Goal: Transaction & Acquisition: Subscribe to service/newsletter

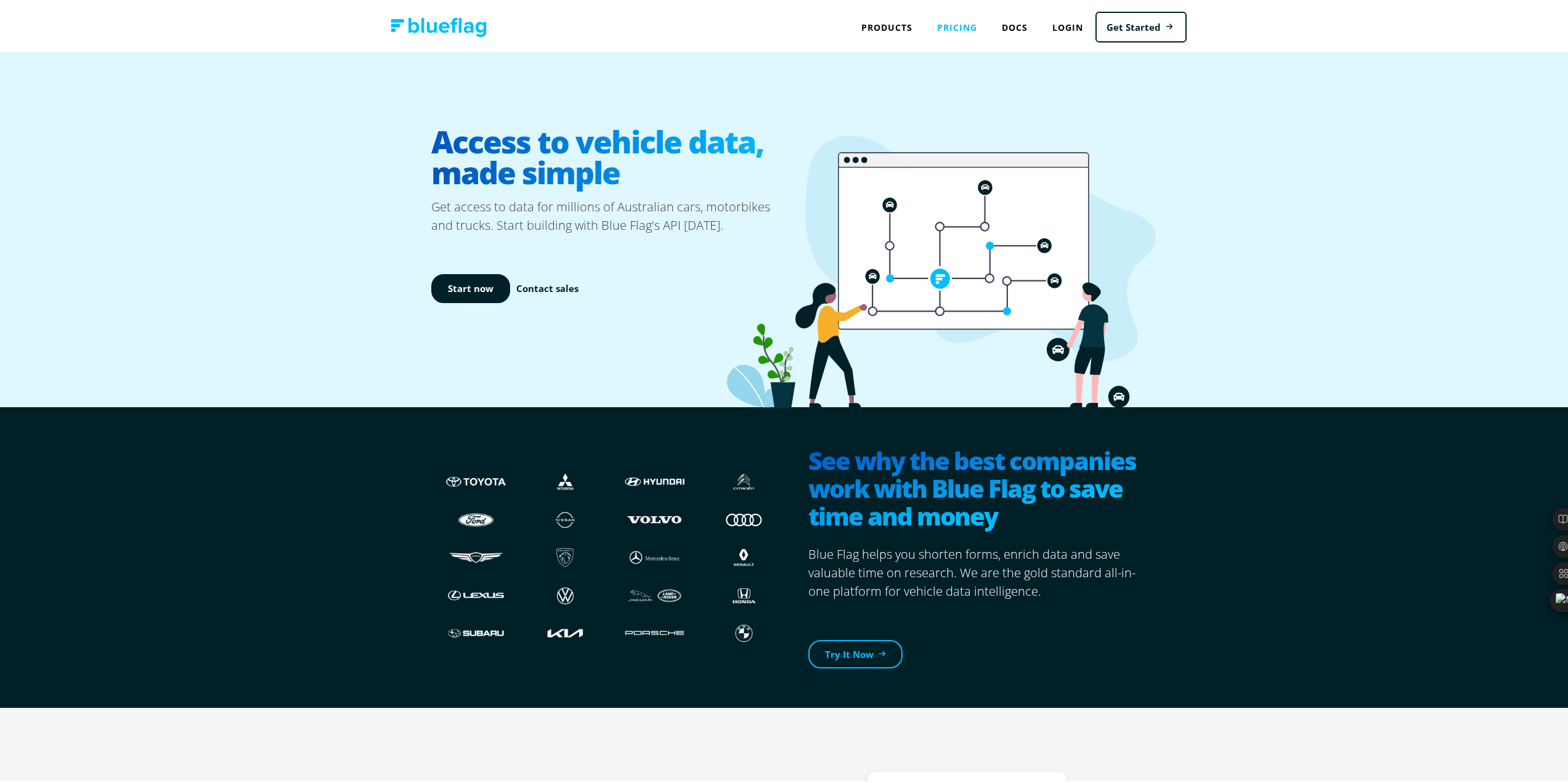
click at [948, 21] on link "Pricing" at bounding box center [957, 25] width 65 height 25
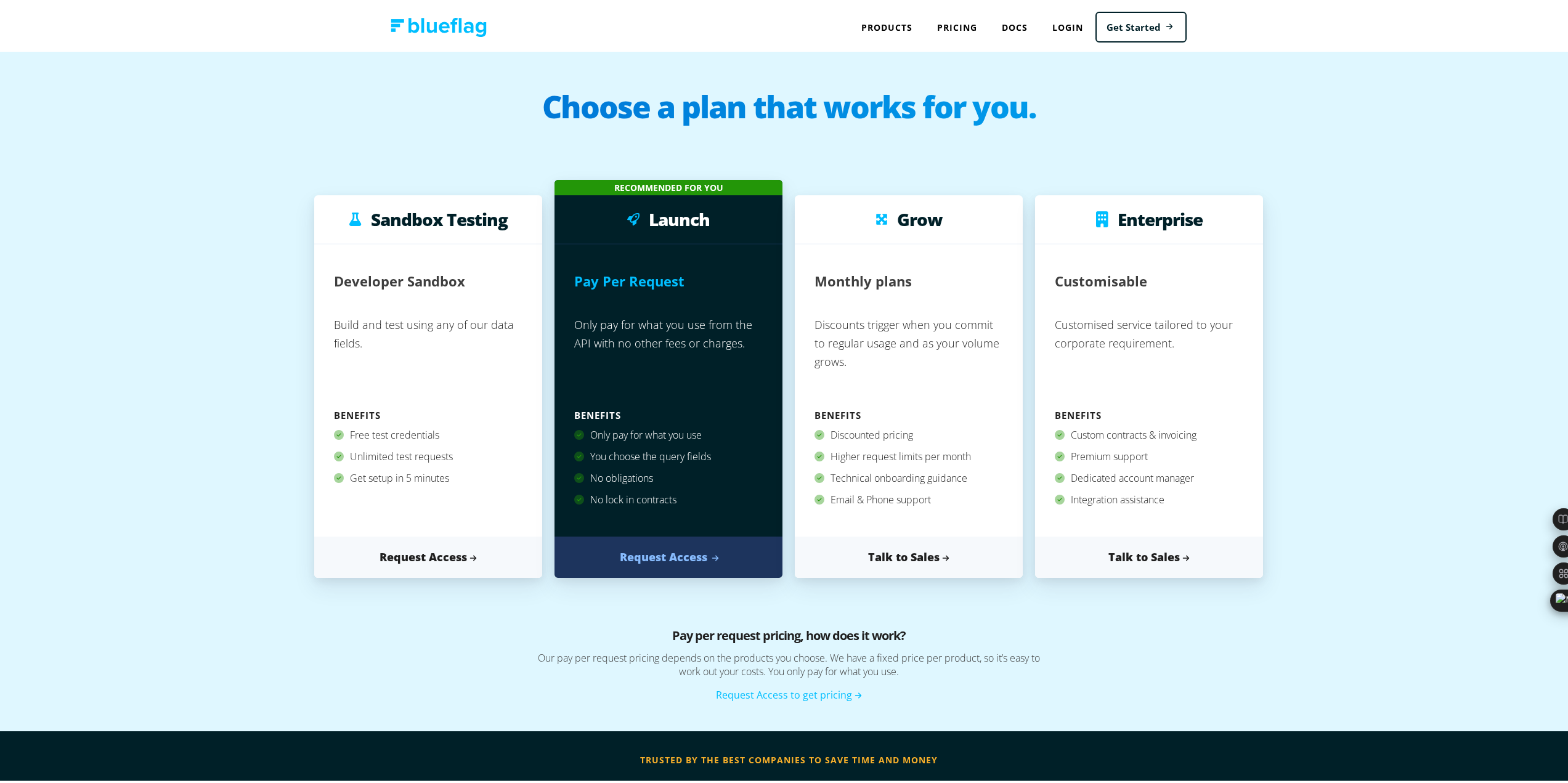
click at [657, 551] on link "Request Access" at bounding box center [668, 555] width 228 height 41
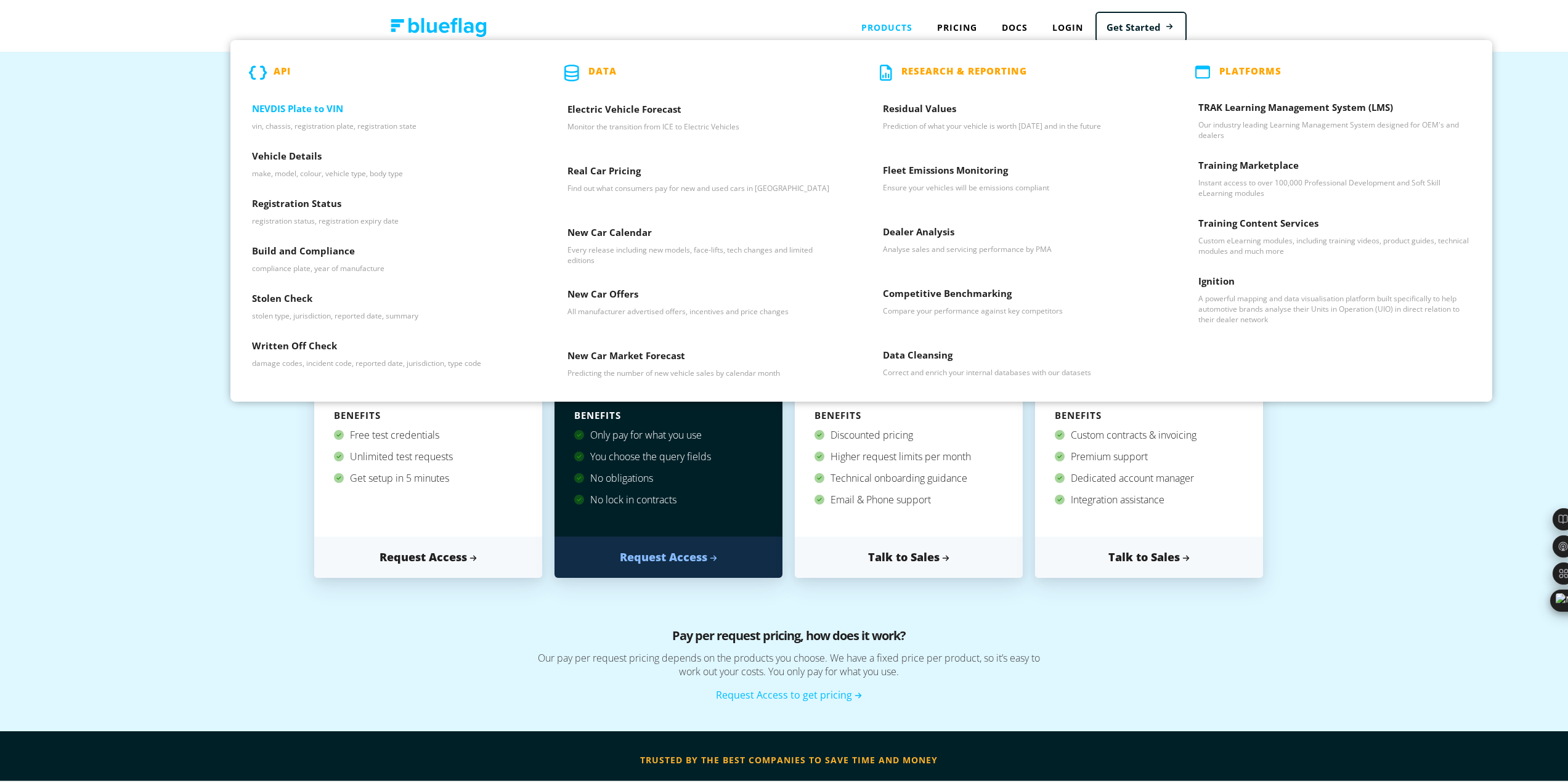
click at [298, 118] on p "vin, chassis, registration plate, registration state" at bounding box center [388, 123] width 272 height 11
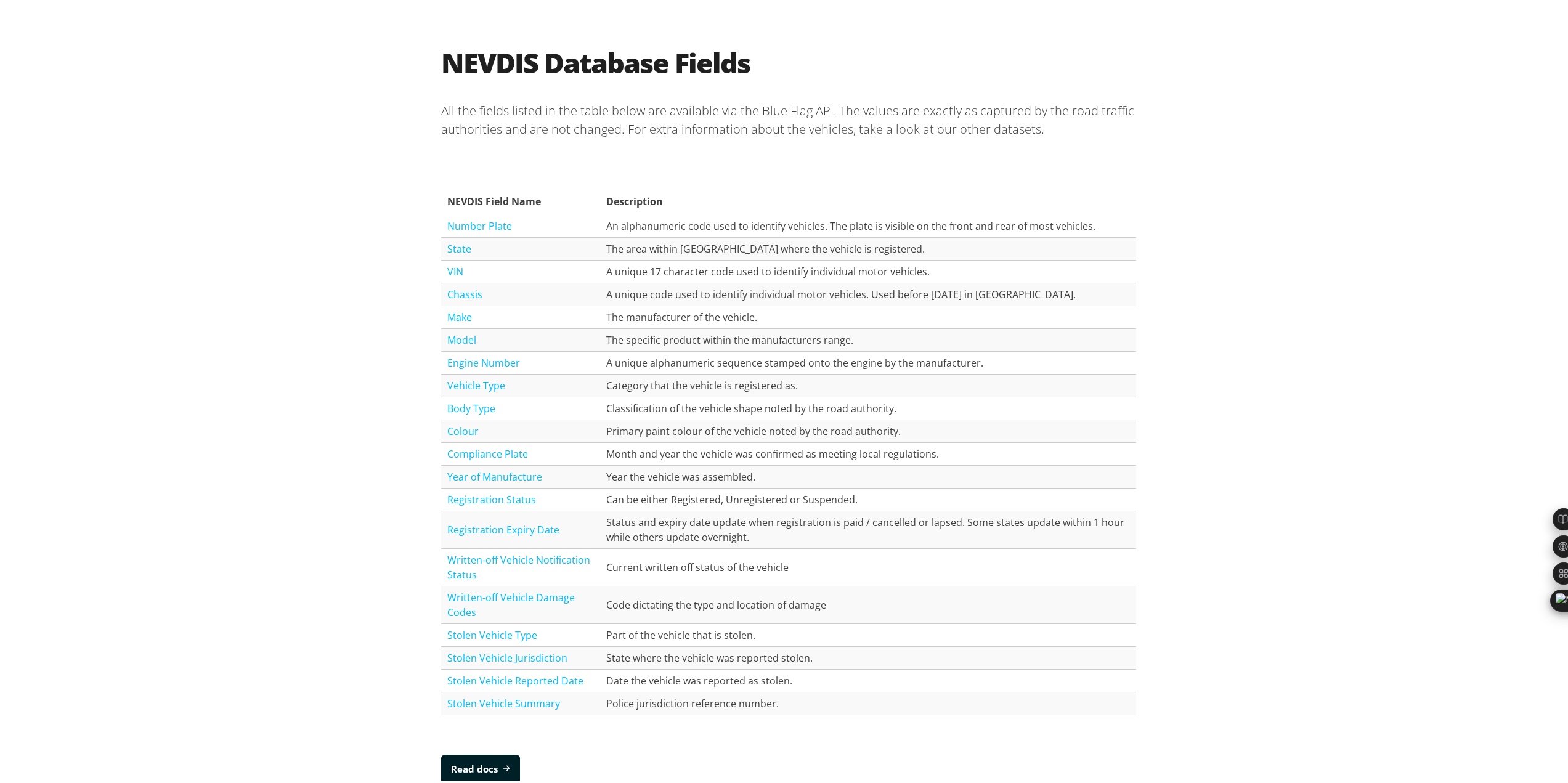
scroll to position [1355, 0]
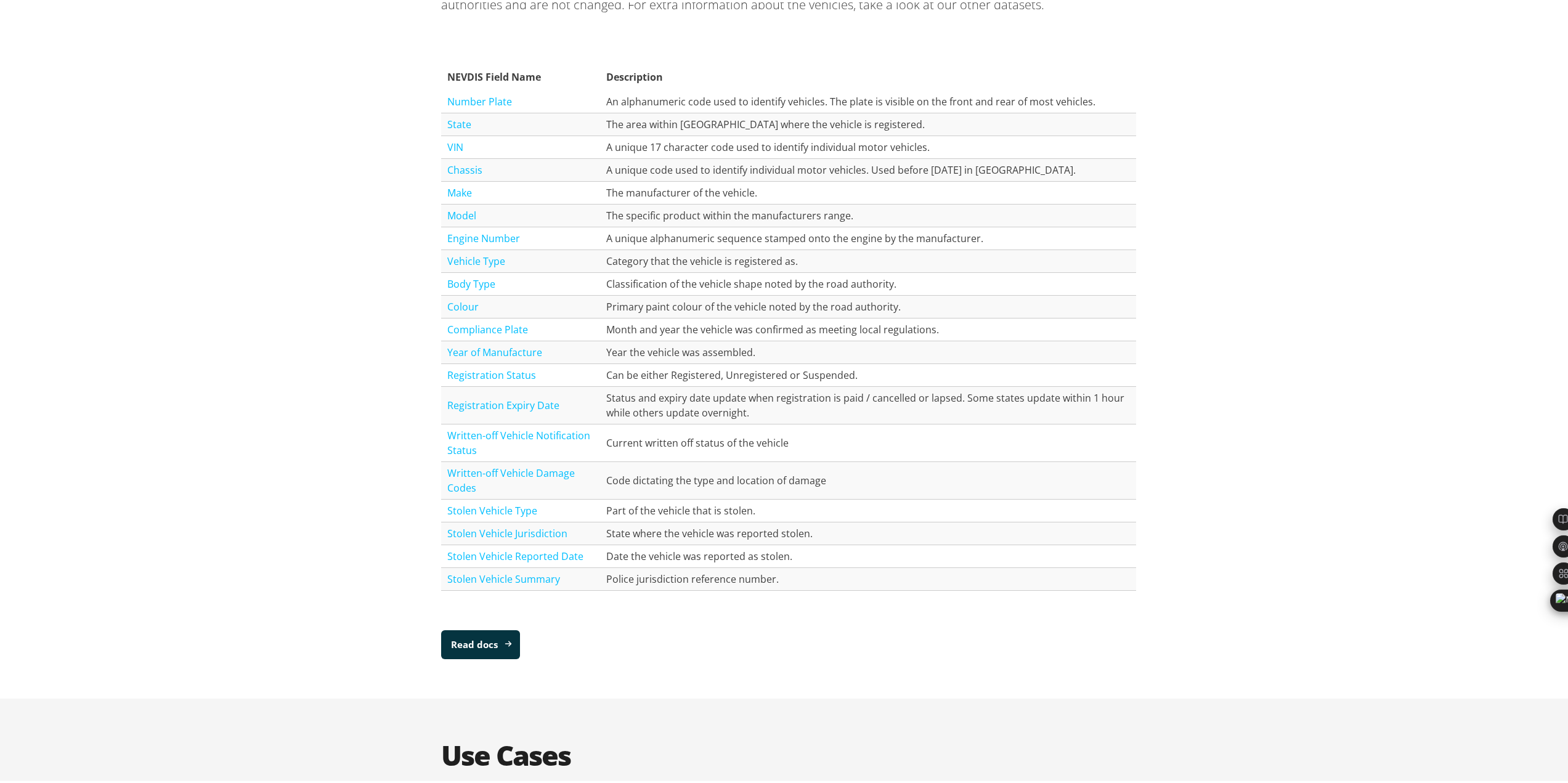
click at [482, 640] on link "Read docs" at bounding box center [481, 642] width 79 height 29
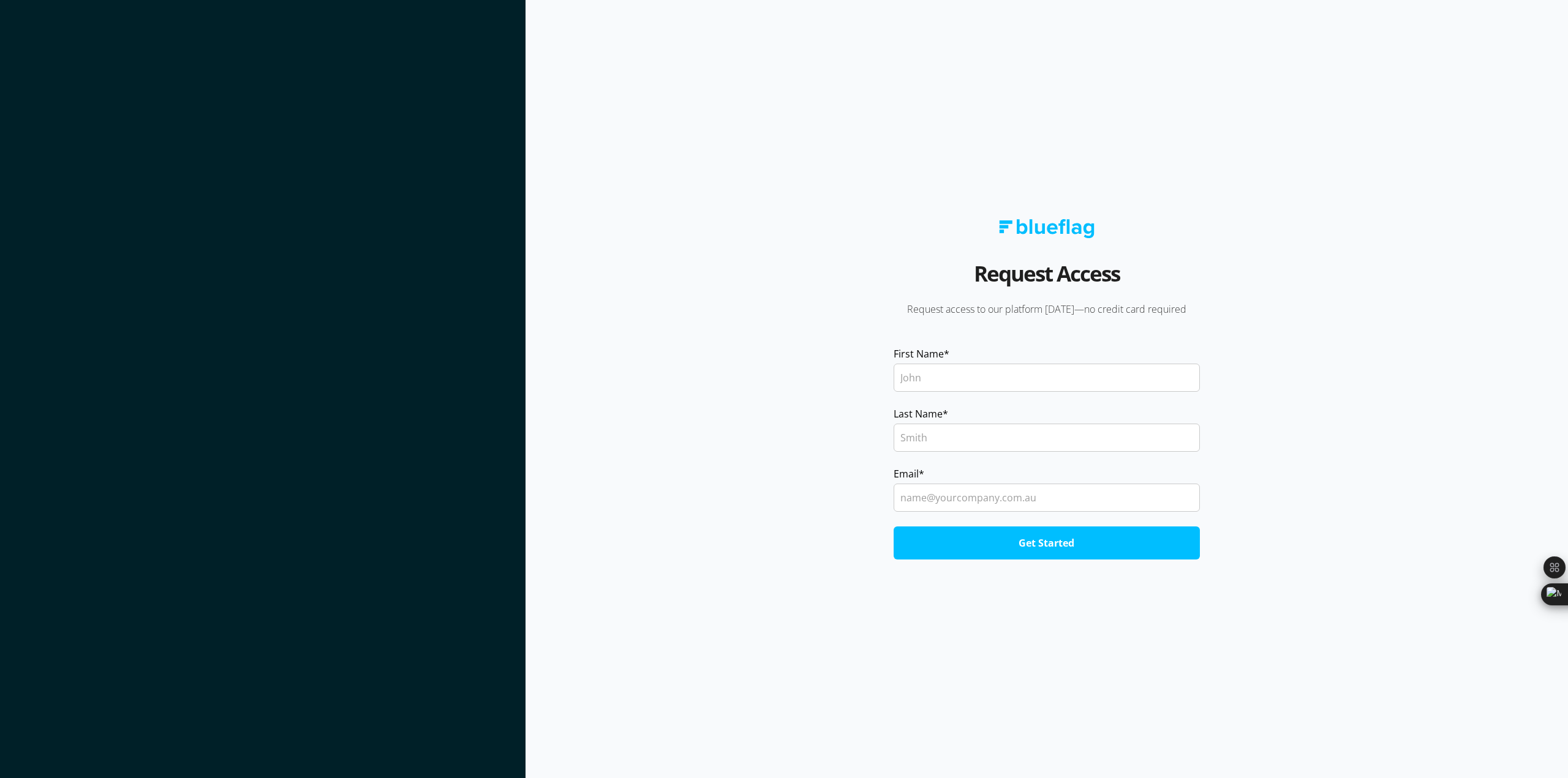
click at [925, 377] on input "First Name *" at bounding box center [1047, 378] width 306 height 28
type input "Ben"
type input "[PERSON_NAME]"
type input "[EMAIL_ADDRESS][DOMAIN_NAME]"
click at [1007, 543] on input "Get Started" at bounding box center [1047, 543] width 306 height 33
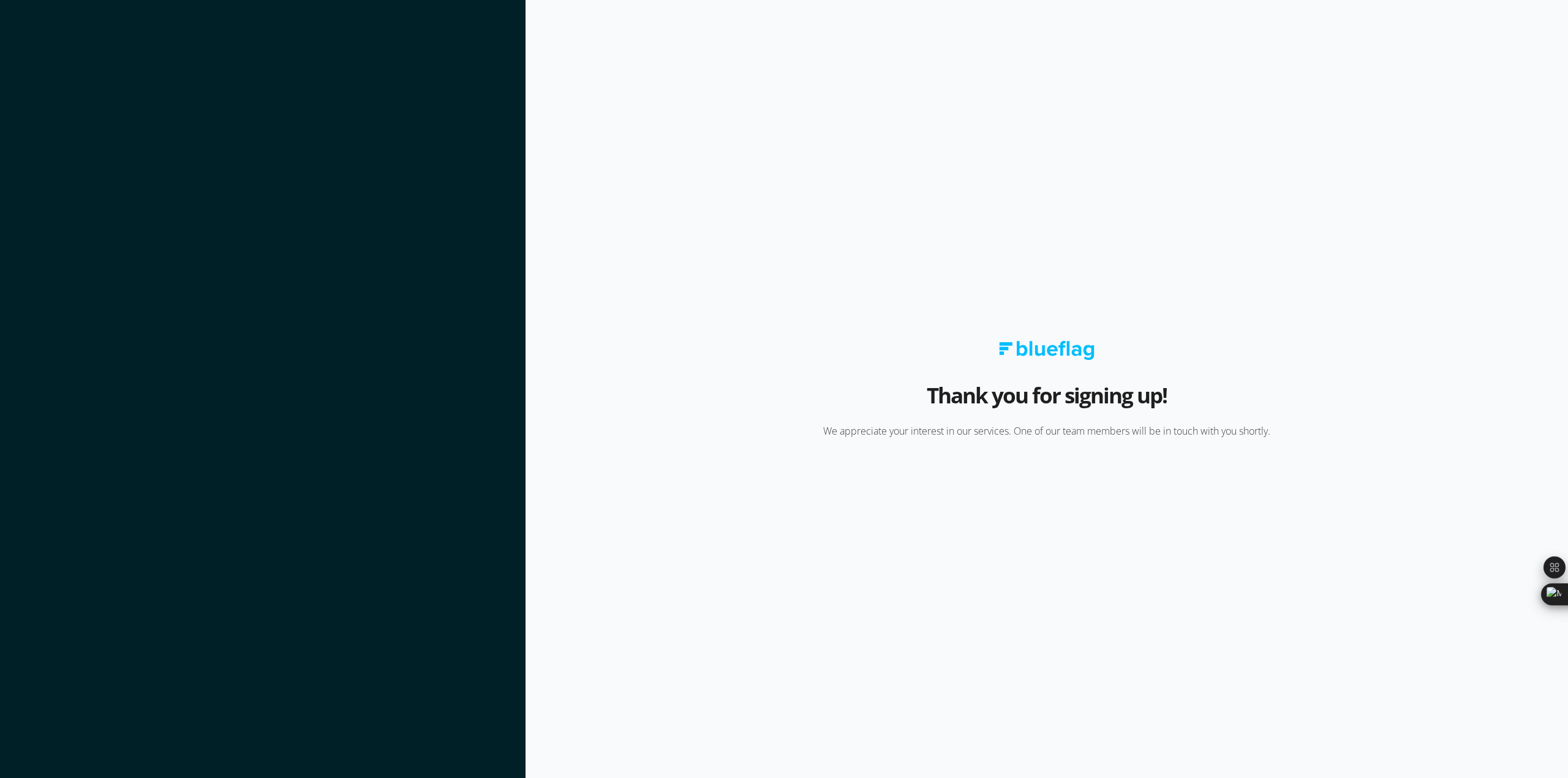
click at [1051, 341] on img at bounding box center [1047, 350] width 96 height 19
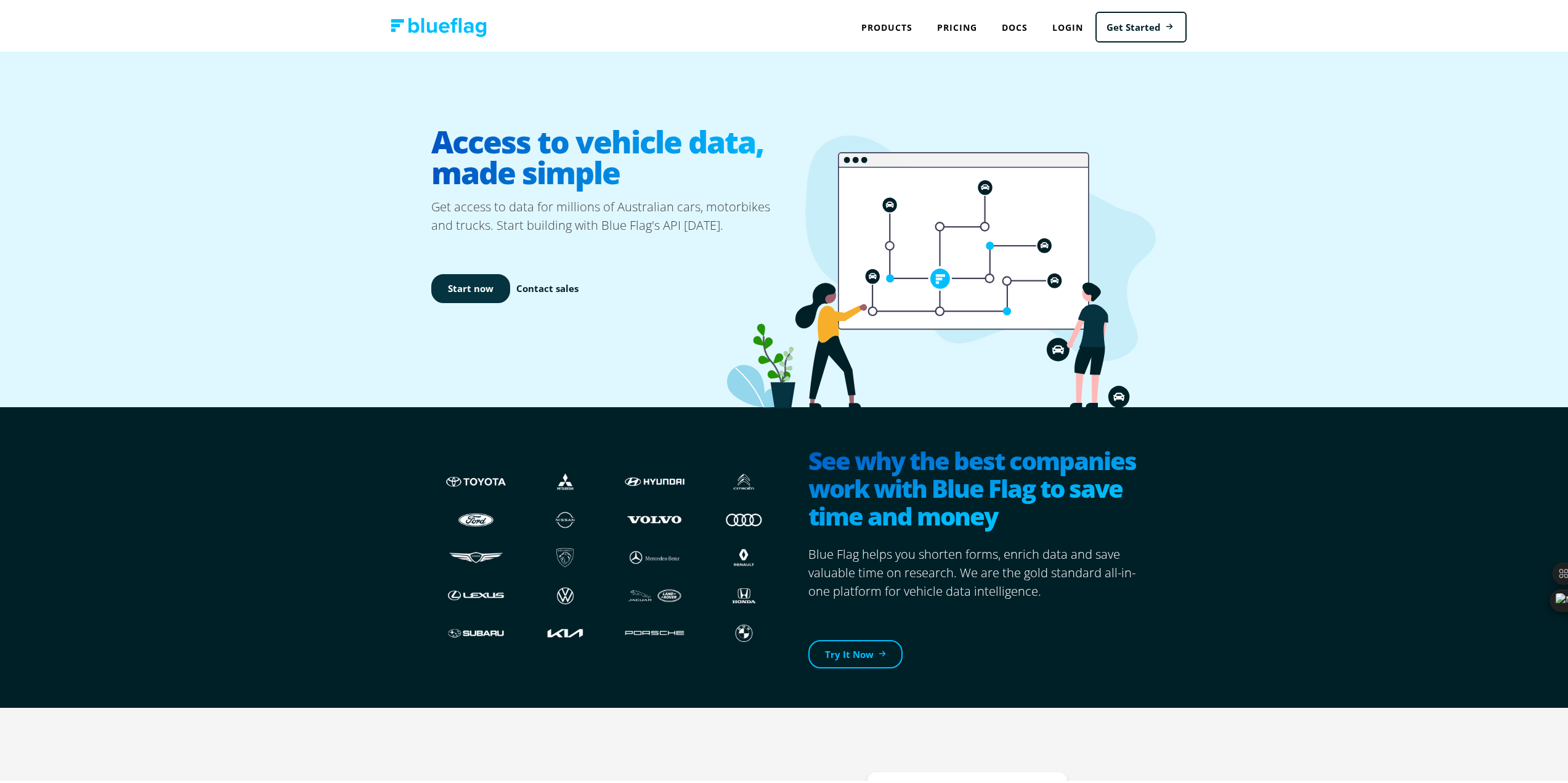
click at [475, 285] on link "Start now" at bounding box center [471, 286] width 79 height 29
click at [1169, 31] on link "Get Started" at bounding box center [1140, 25] width 91 height 31
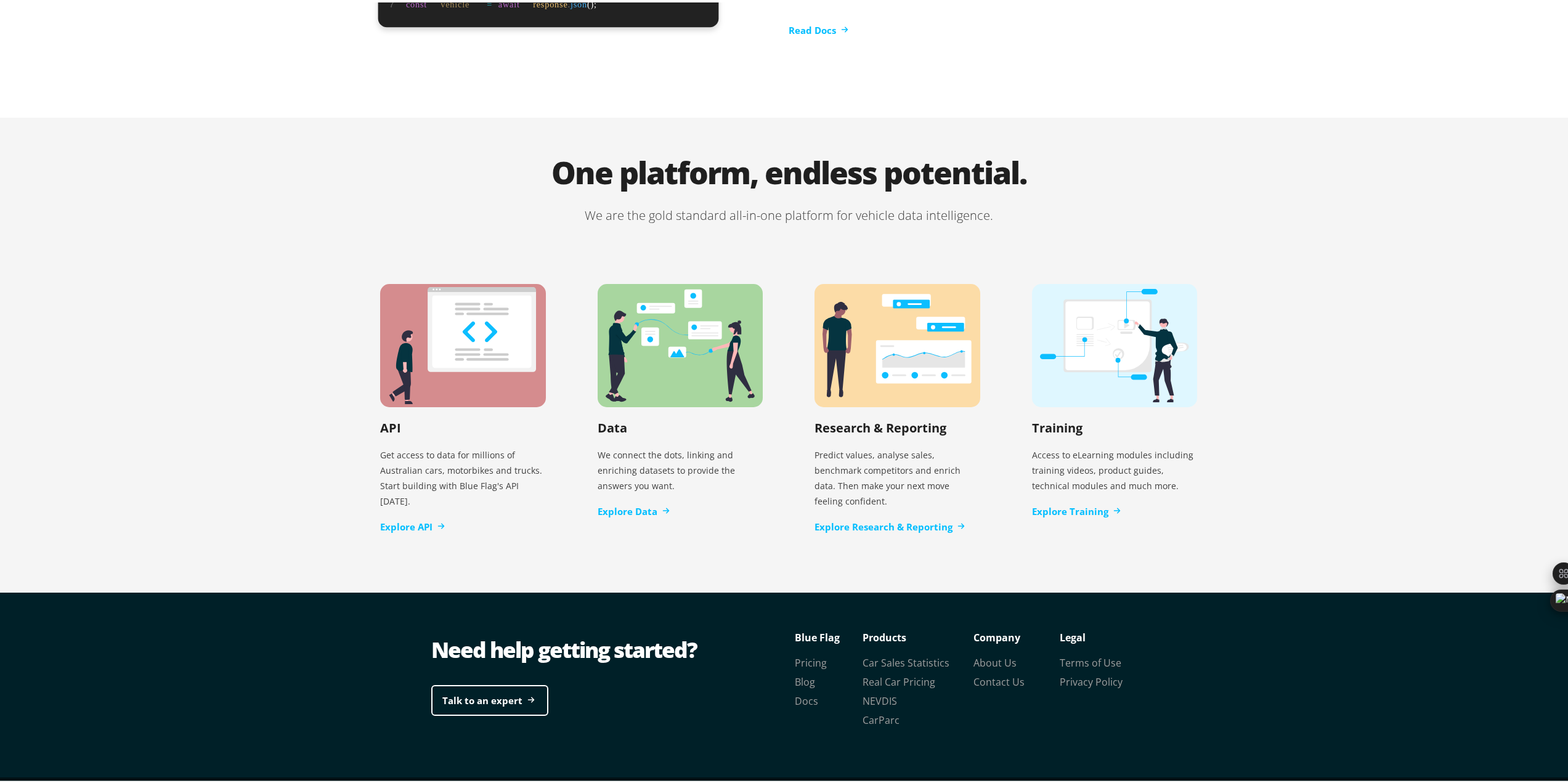
scroll to position [2299, 0]
click at [618, 502] on link "Explore Data" at bounding box center [634, 509] width 72 height 14
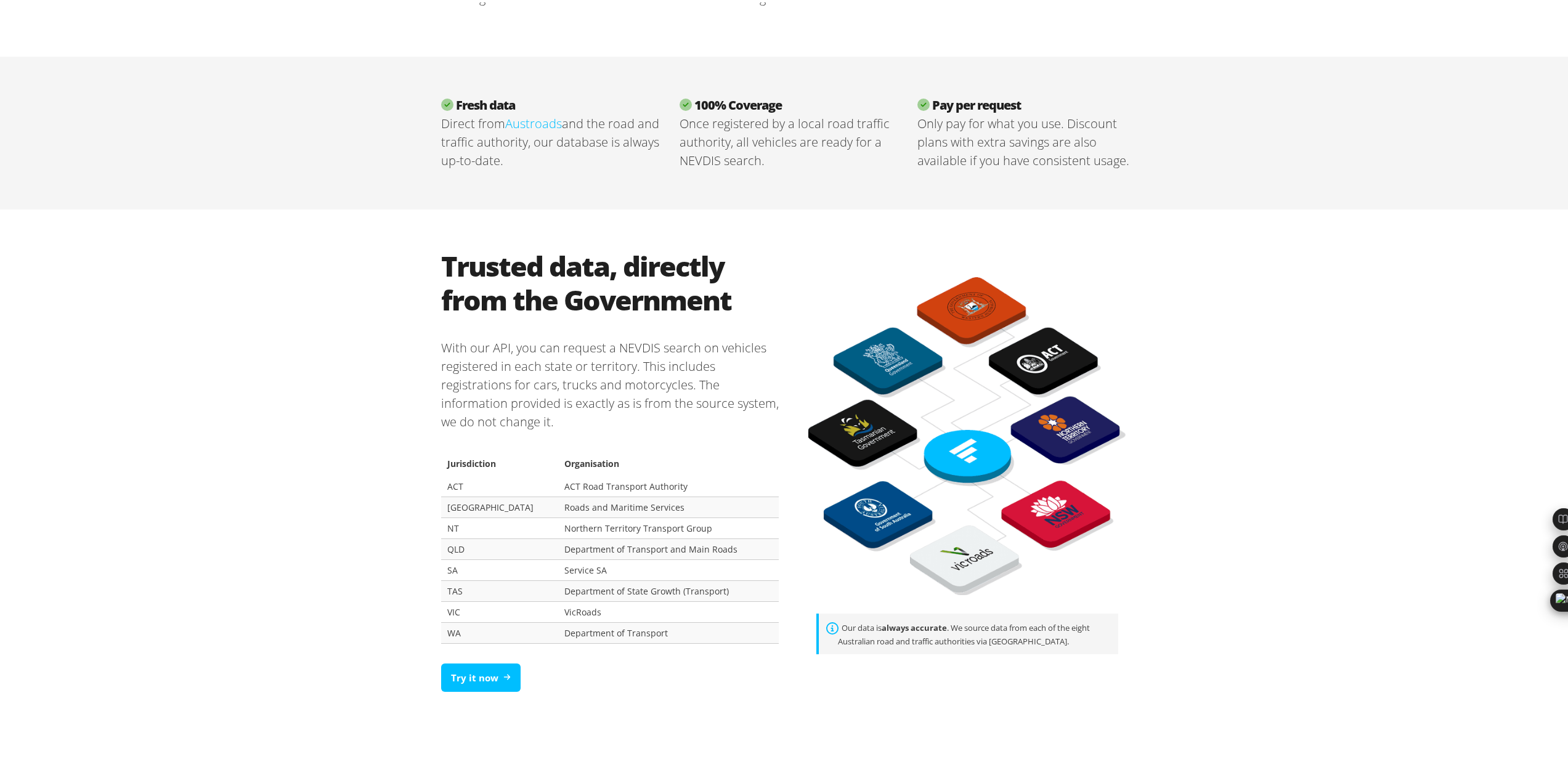
scroll to position [739, 0]
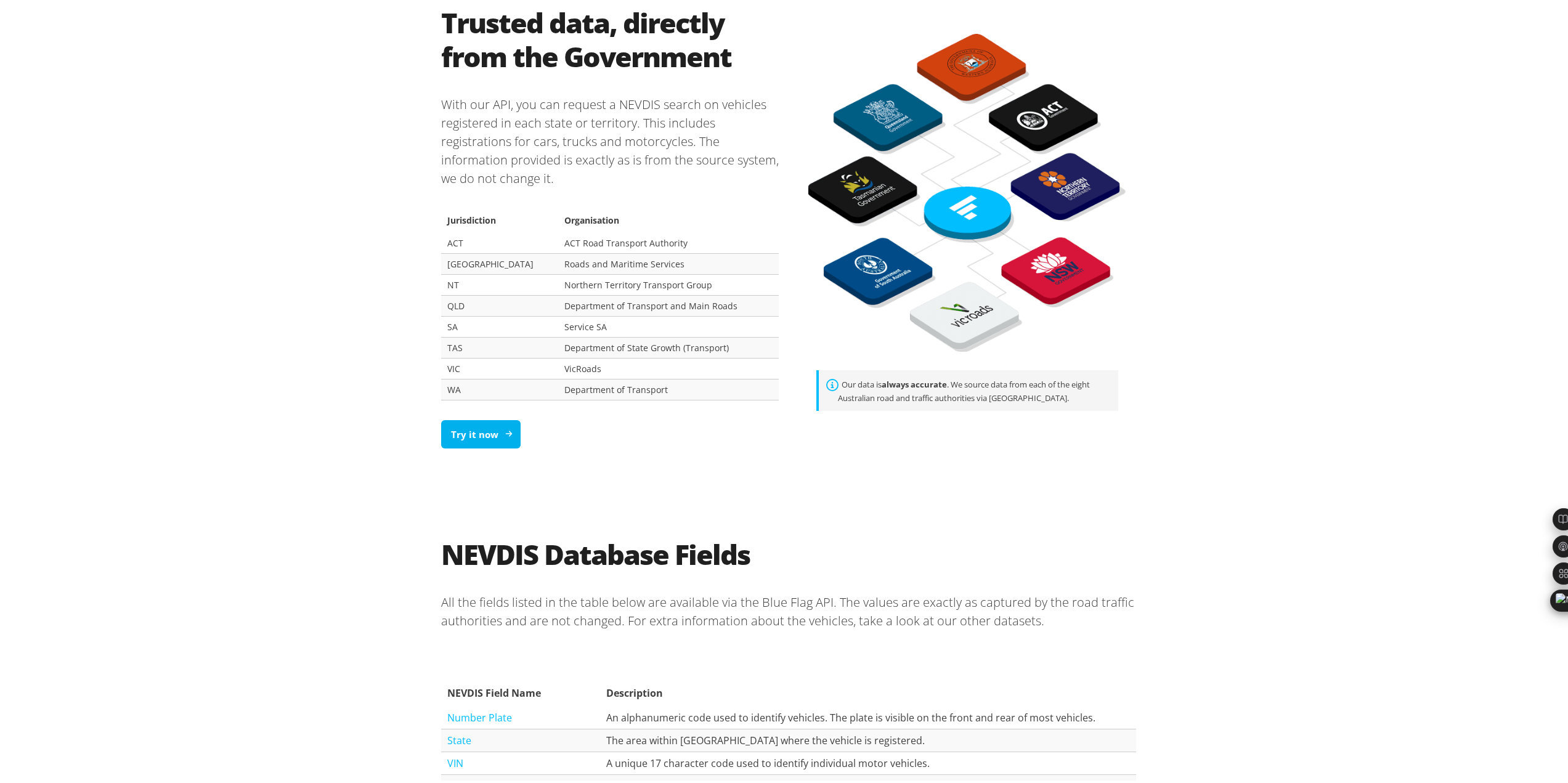
click at [474, 440] on link "Try it now" at bounding box center [481, 432] width 79 height 29
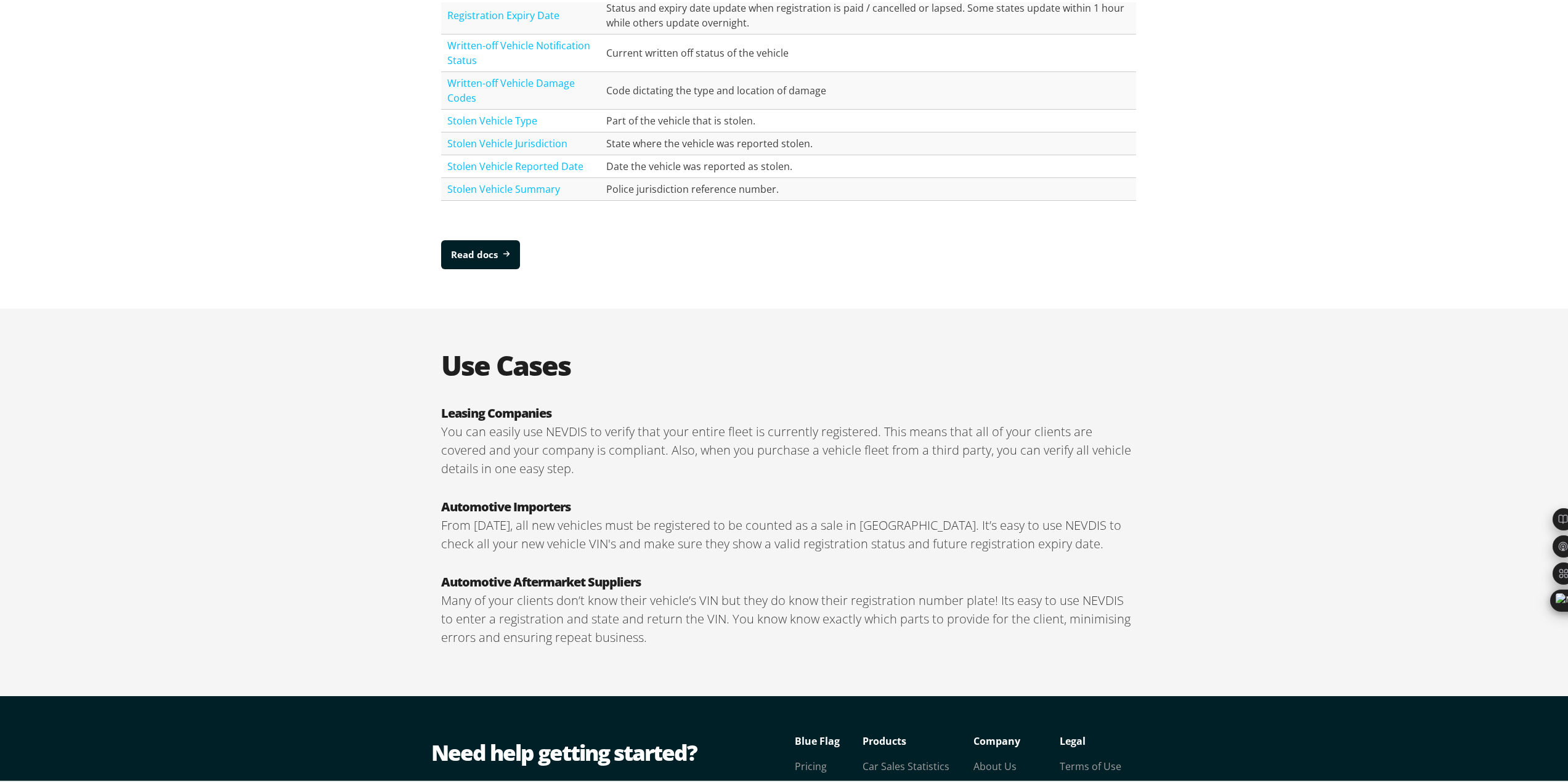
scroll to position [1879, 0]
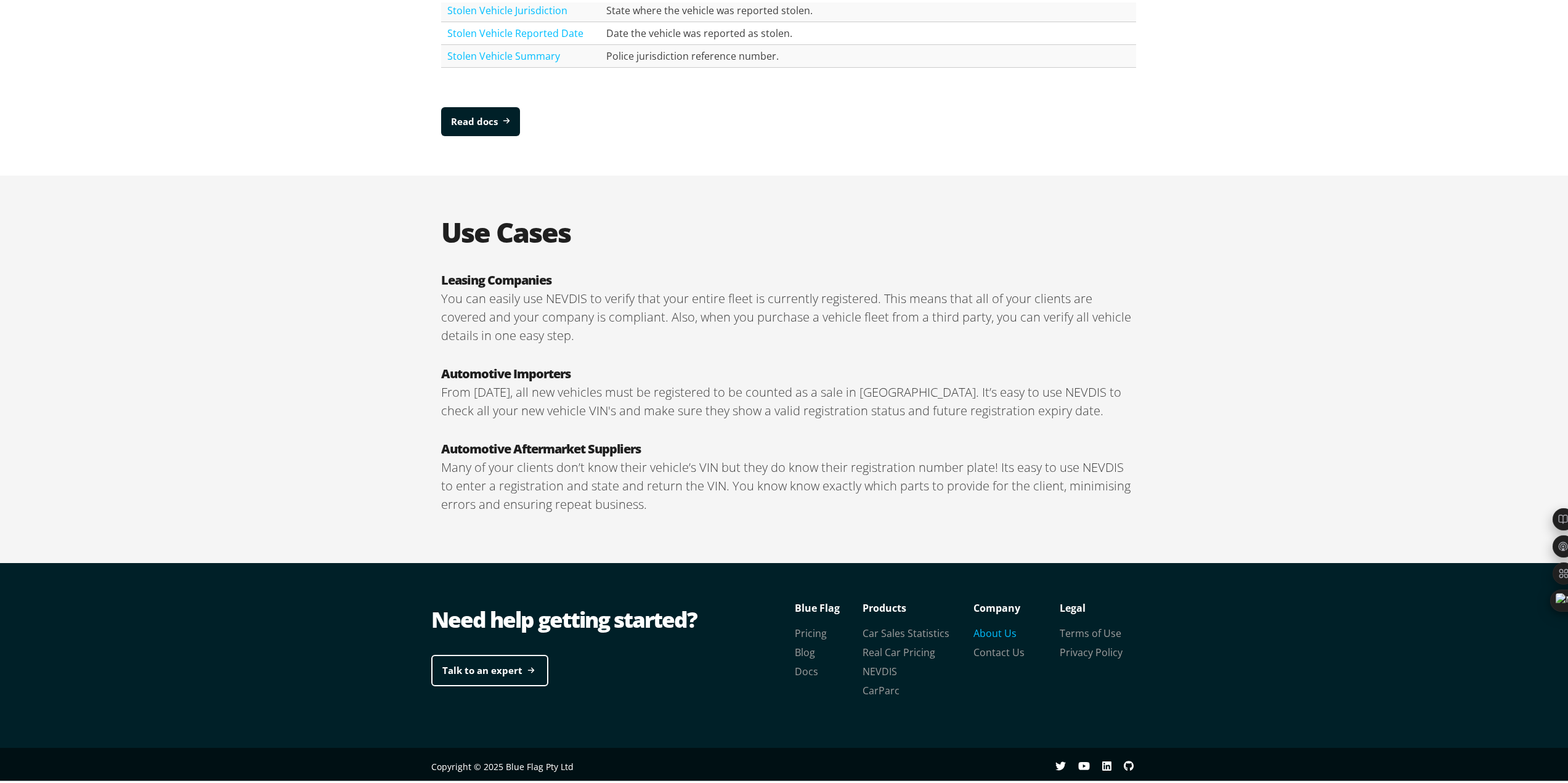
click at [977, 637] on link "About Us" at bounding box center [995, 630] width 43 height 13
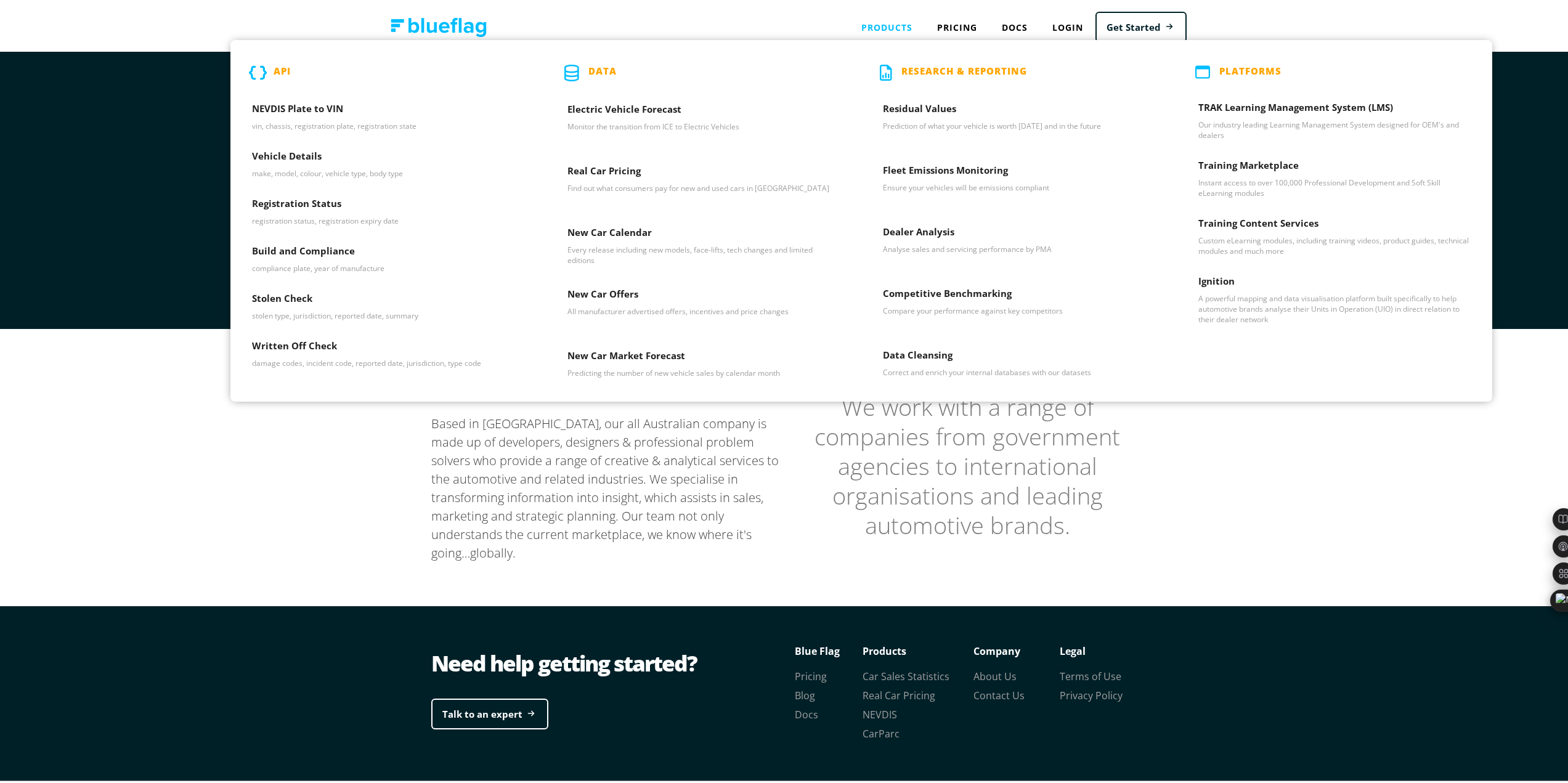
click at [884, 20] on div "Products API NEVDIS Plate to VIN vin, chassis, registration plate, registration…" at bounding box center [887, 25] width 76 height 25
click at [1269, 109] on h3 "TRAK Learning Management System (LMS)" at bounding box center [1334, 108] width 272 height 18
